Goal: Task Accomplishment & Management: Manage account settings

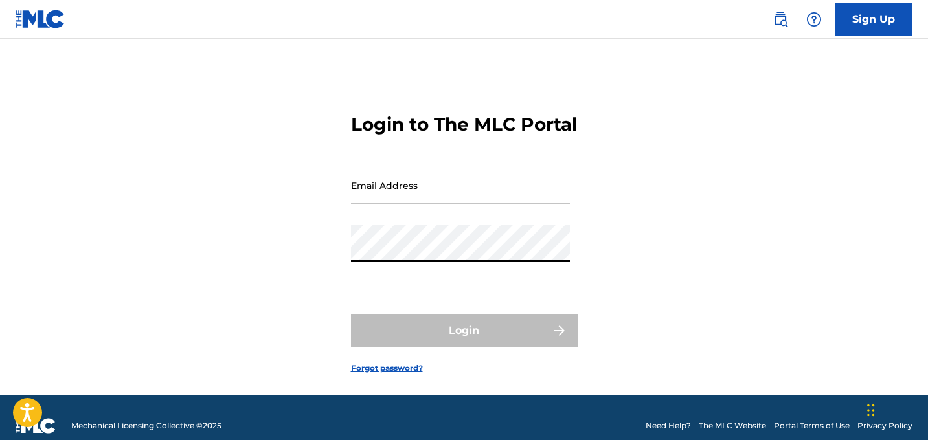
type input "[EMAIL_ADDRESS][DOMAIN_NAME]"
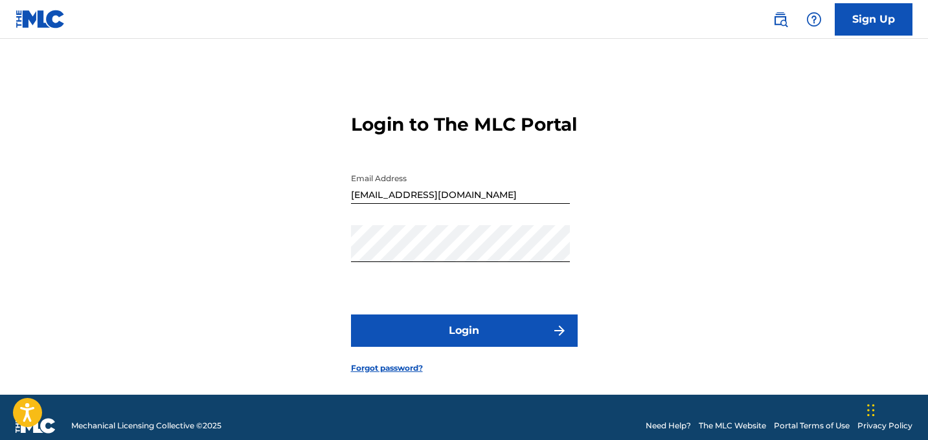
click at [489, 371] on form "Login to The MLC Portal Email Address [EMAIL_ADDRESS][DOMAIN_NAME] Password Log…" at bounding box center [464, 233] width 227 height 324
click at [511, 347] on button "Login" at bounding box center [464, 331] width 227 height 32
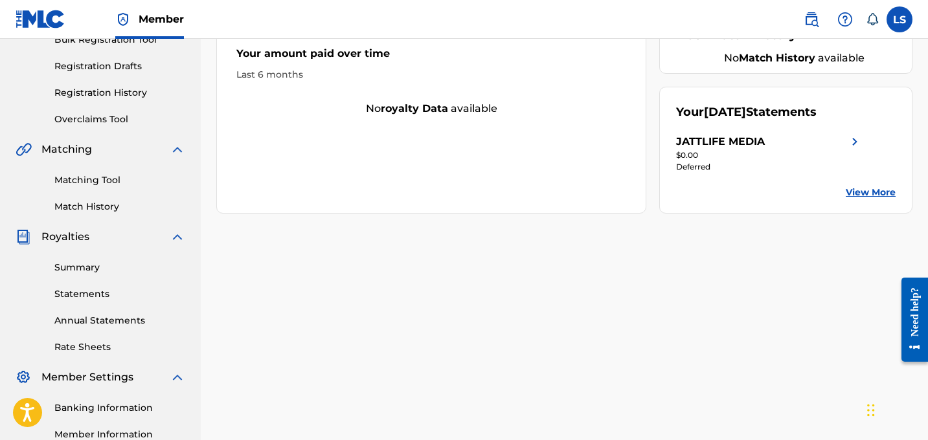
scroll to position [229, 0]
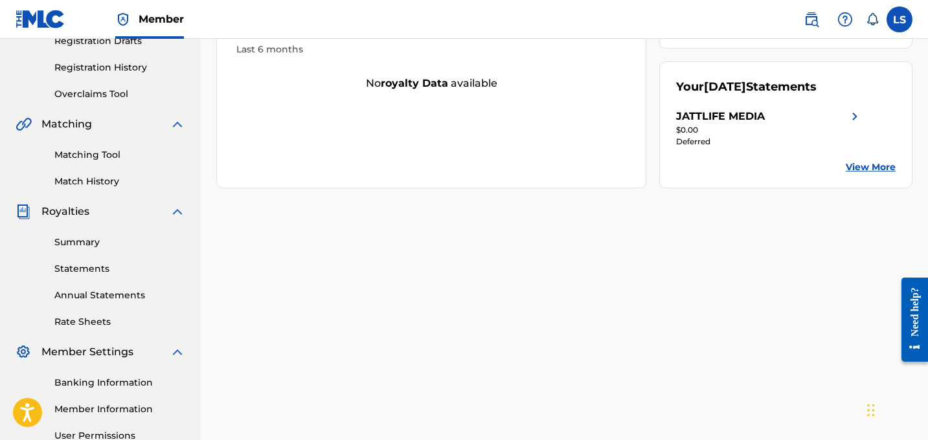
click at [90, 233] on div "Summary Statements Annual Statements Rate Sheets" at bounding box center [101, 273] width 170 height 109
click at [89, 241] on link "Summary" at bounding box center [119, 243] width 131 height 14
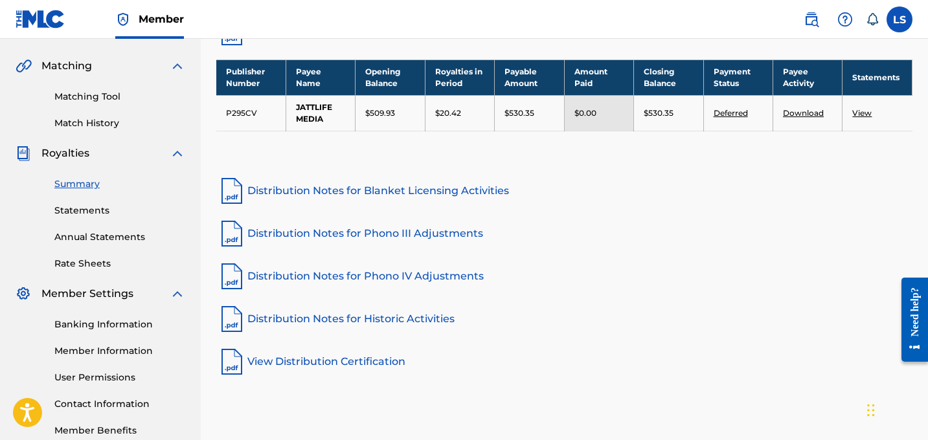
scroll to position [289, 0]
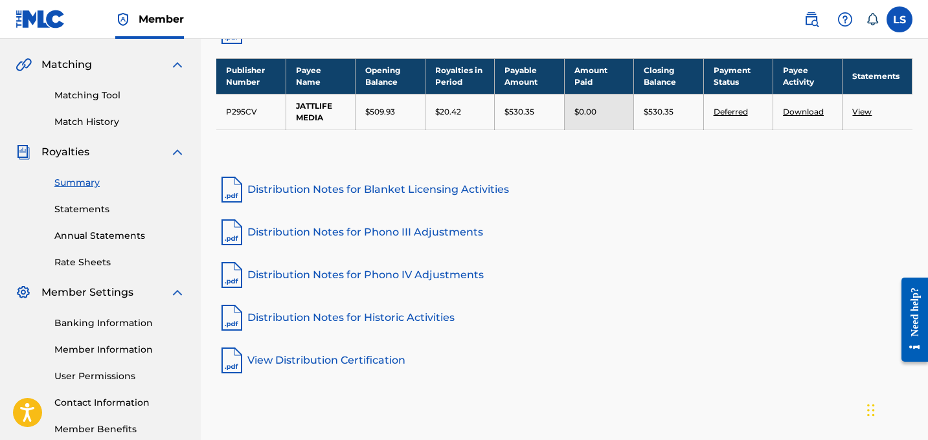
click at [119, 319] on link "Banking Information" at bounding box center [119, 324] width 131 height 14
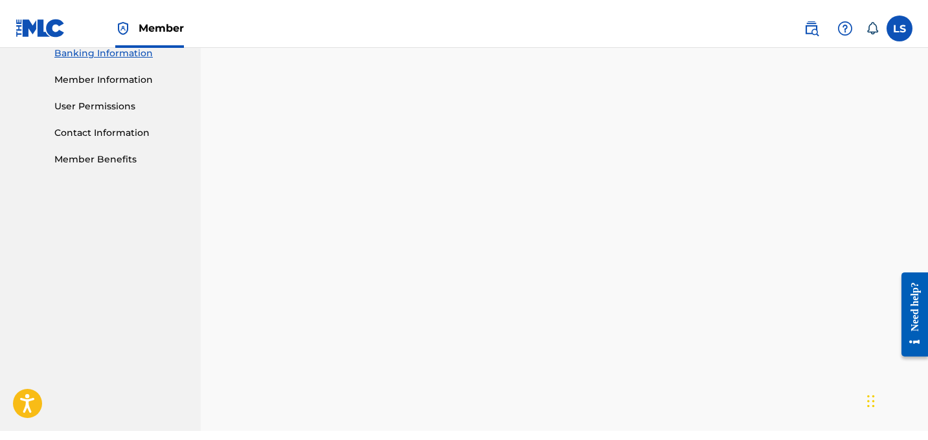
scroll to position [568, 0]
